Goal: Task Accomplishment & Management: Complete application form

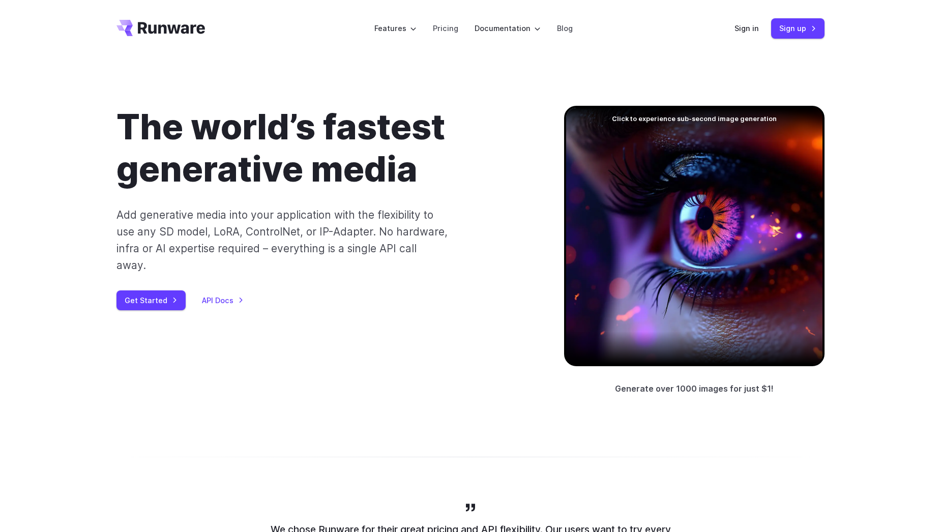
drag, startPoint x: 937, startPoint y: 0, endPoint x: 503, endPoint y: 344, distance: 553.6
click at [503, 344] on div "The world’s fastest generative media Add generative media into your application…" at bounding box center [470, 251] width 708 height 290
click at [796, 34] on link "Sign up" at bounding box center [797, 28] width 53 height 20
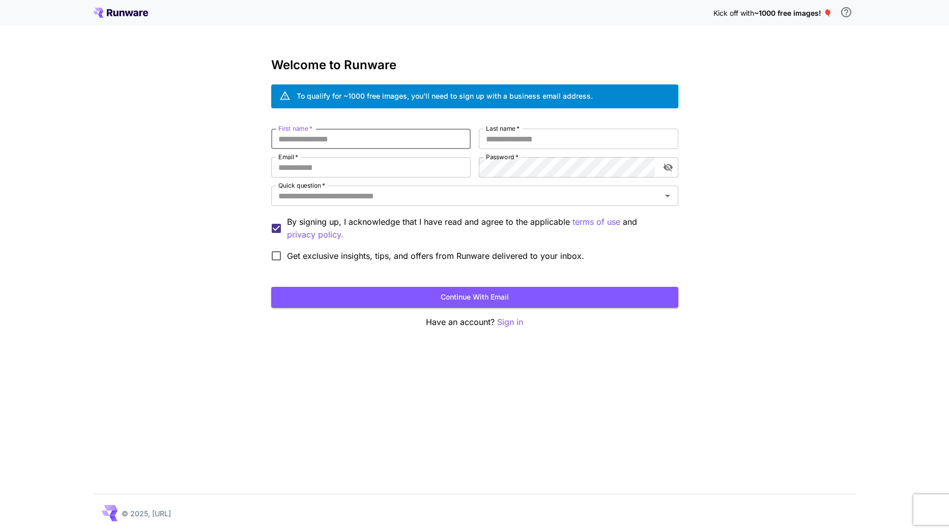
click at [333, 136] on input "First name   *" at bounding box center [370, 139] width 199 height 20
type input "*"
type input "****"
click at [518, 145] on input "Last name   *" at bounding box center [578, 139] width 199 height 20
type input "*********"
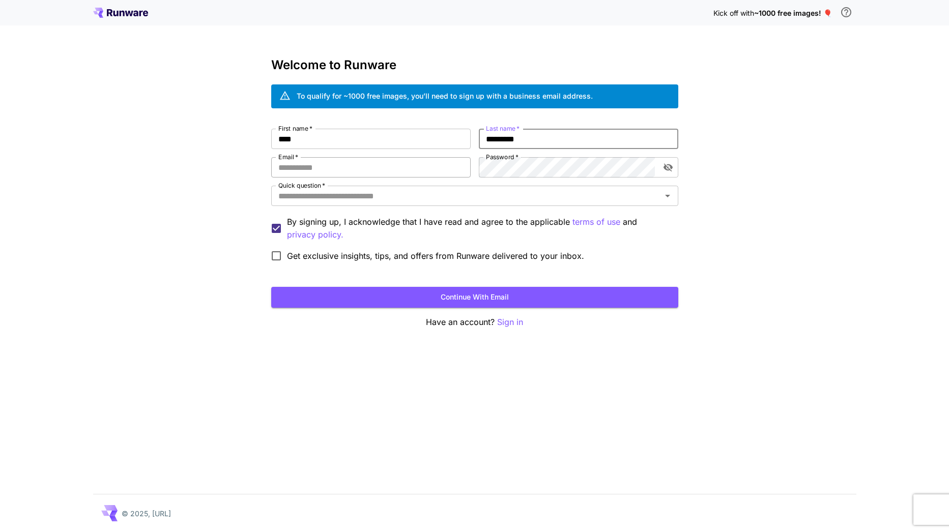
click at [438, 171] on input "Email   *" at bounding box center [370, 167] width 199 height 20
type input "**********"
click at [471, 197] on input "Quick question   *" at bounding box center [466, 196] width 384 height 14
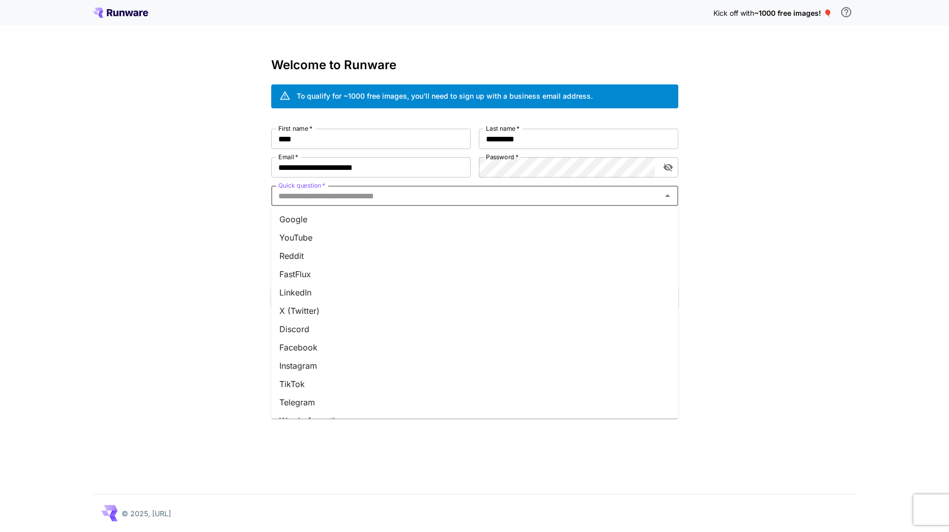
click at [332, 224] on li "Google" at bounding box center [474, 219] width 407 height 18
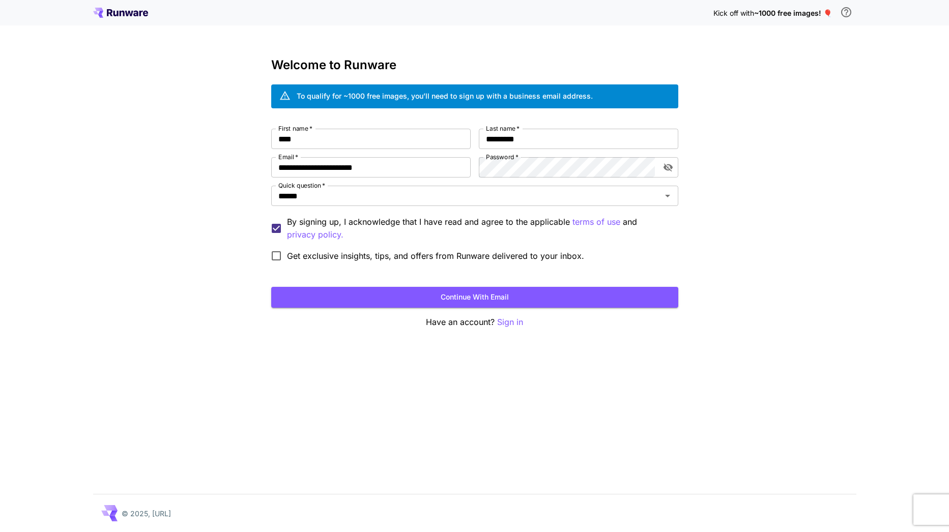
click at [386, 292] on button "Continue with email" at bounding box center [474, 297] width 407 height 21
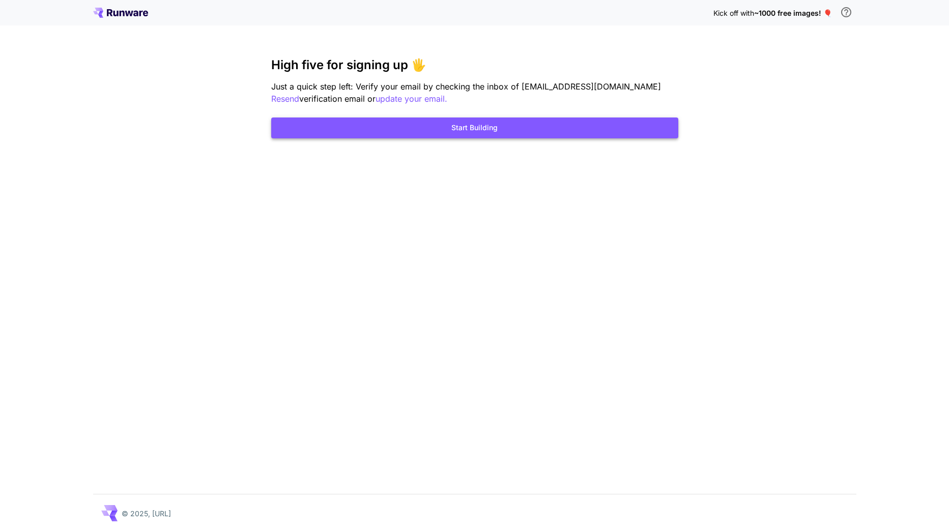
click at [512, 126] on button "Start Building" at bounding box center [474, 128] width 407 height 21
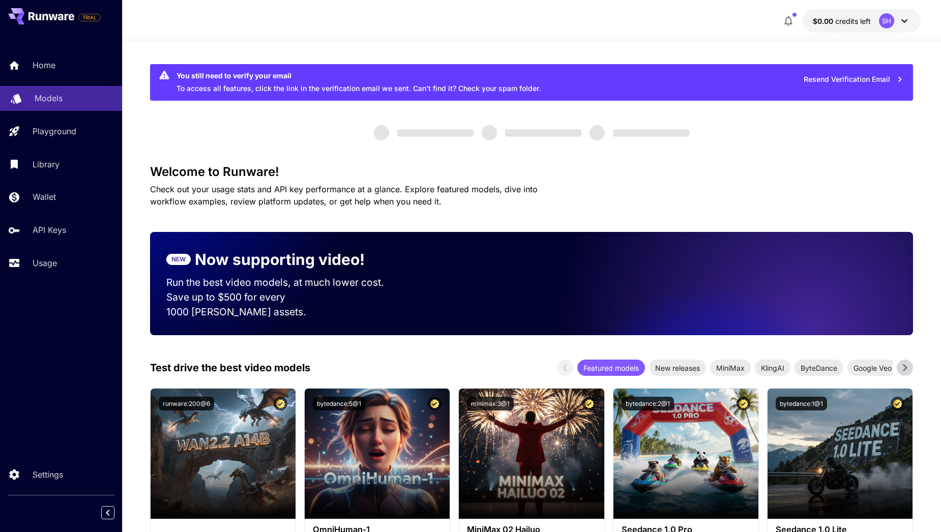
click at [48, 97] on p "Models" at bounding box center [49, 98] width 28 height 12
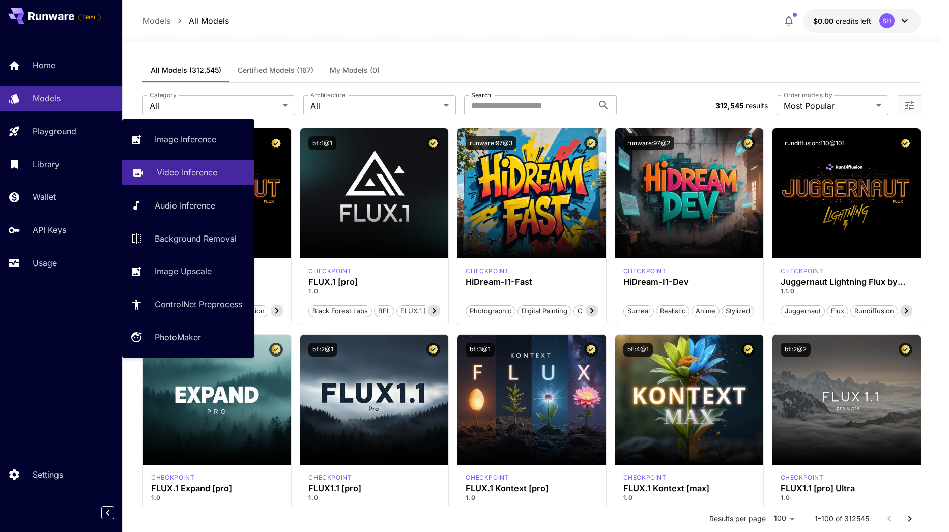
click at [194, 176] on p "Video Inference" at bounding box center [187, 172] width 61 height 12
